Goal: Transaction & Acquisition: Purchase product/service

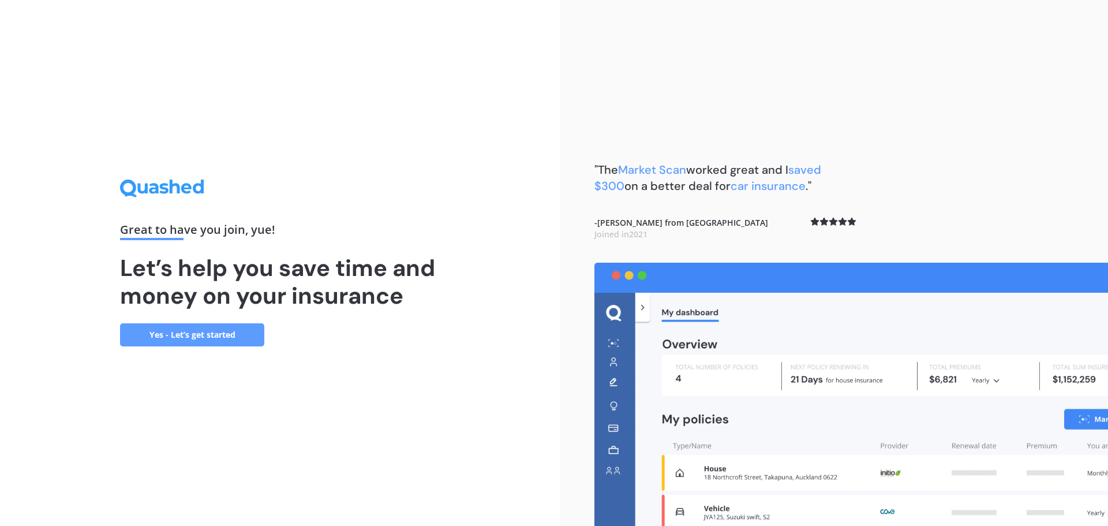
click at [238, 331] on link "Yes - Let’s get started" at bounding box center [192, 334] width 144 height 23
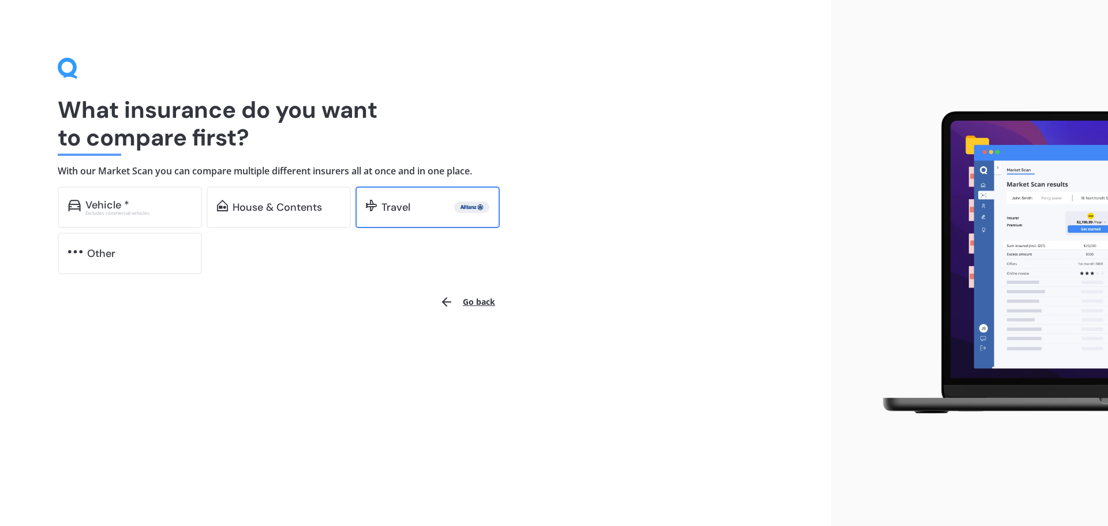
click at [410, 210] on div "Travel" at bounding box center [395, 207] width 29 height 12
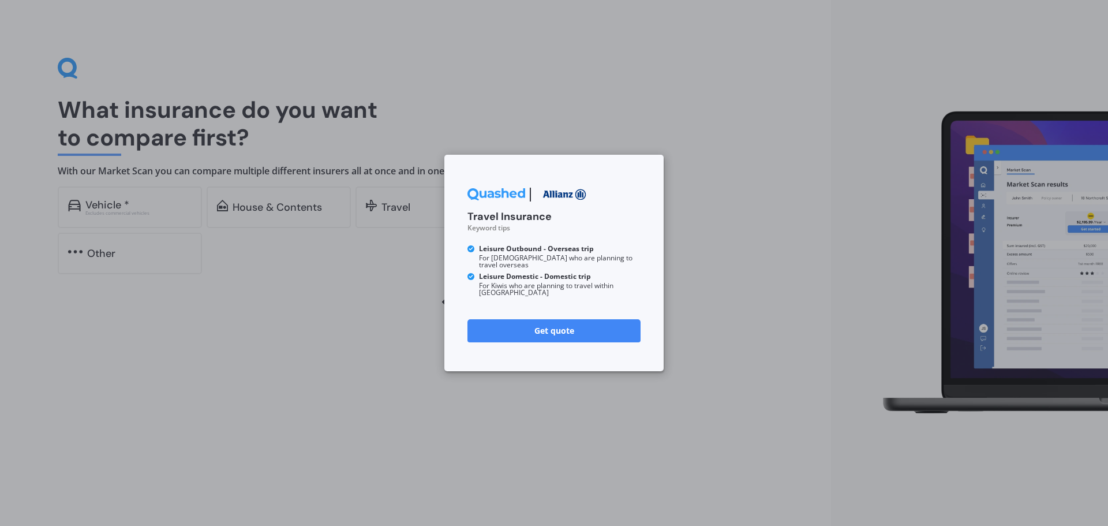
click at [502, 329] on link "Get quote" at bounding box center [553, 330] width 173 height 23
